Goal: Transaction & Acquisition: Book appointment/travel/reservation

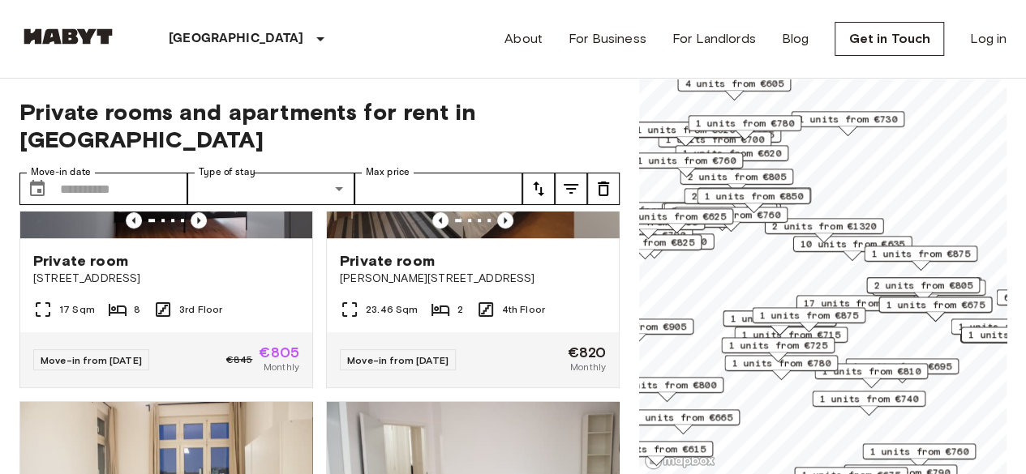
scroll to position [811, 0]
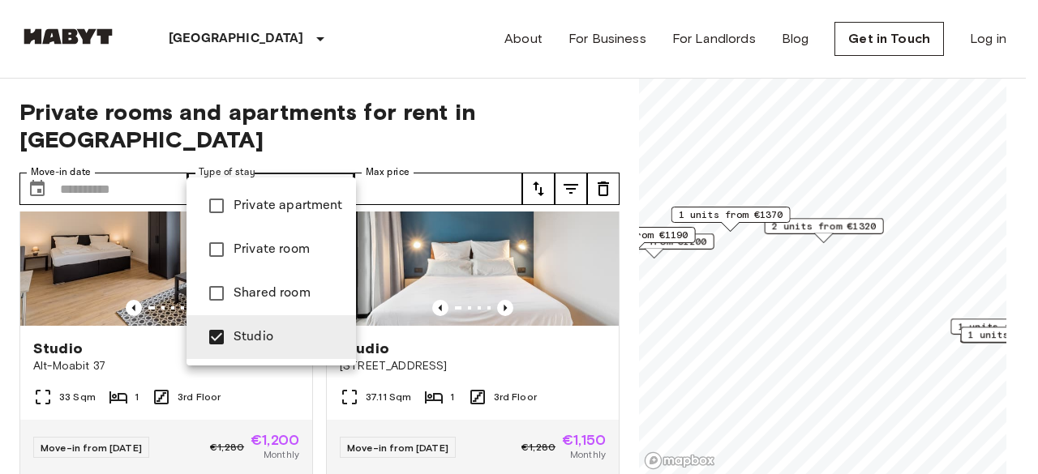
type input "**********"
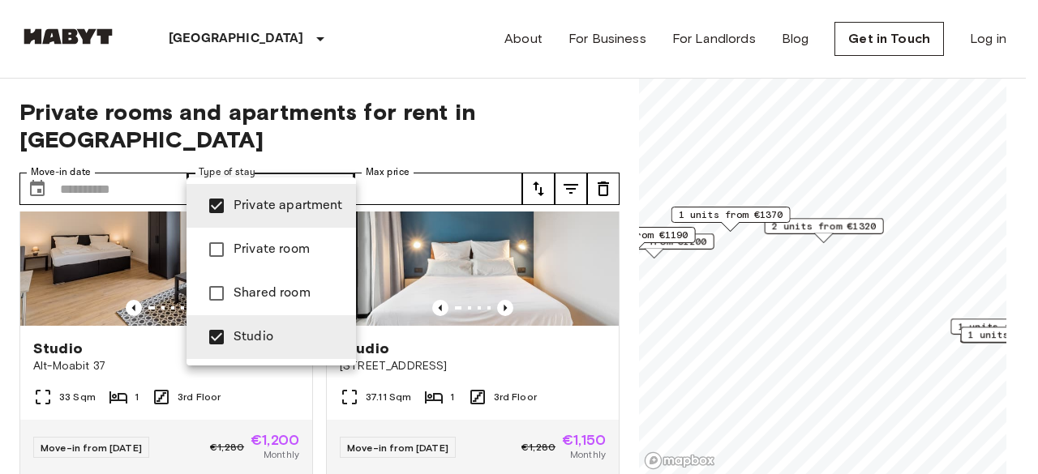
click at [464, 64] on div at bounding box center [519, 237] width 1038 height 474
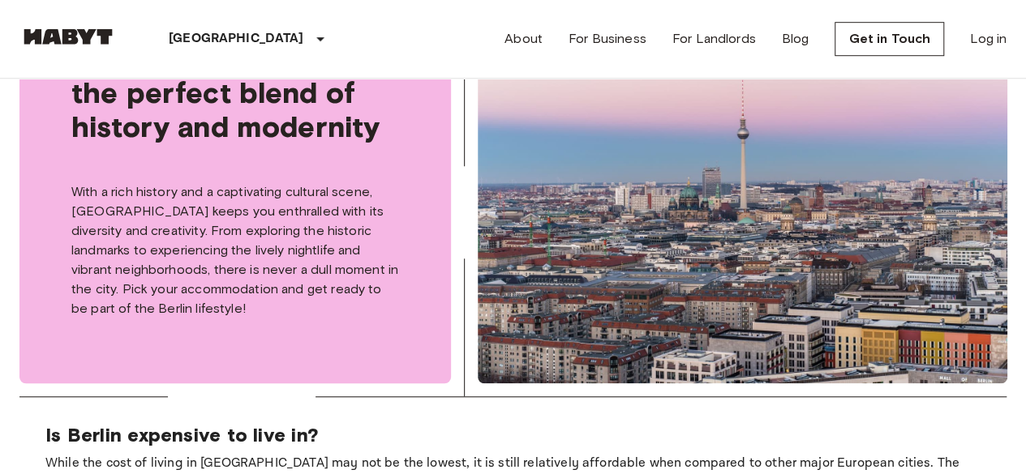
scroll to position [1351, 0]
